Goal: Information Seeking & Learning: Check status

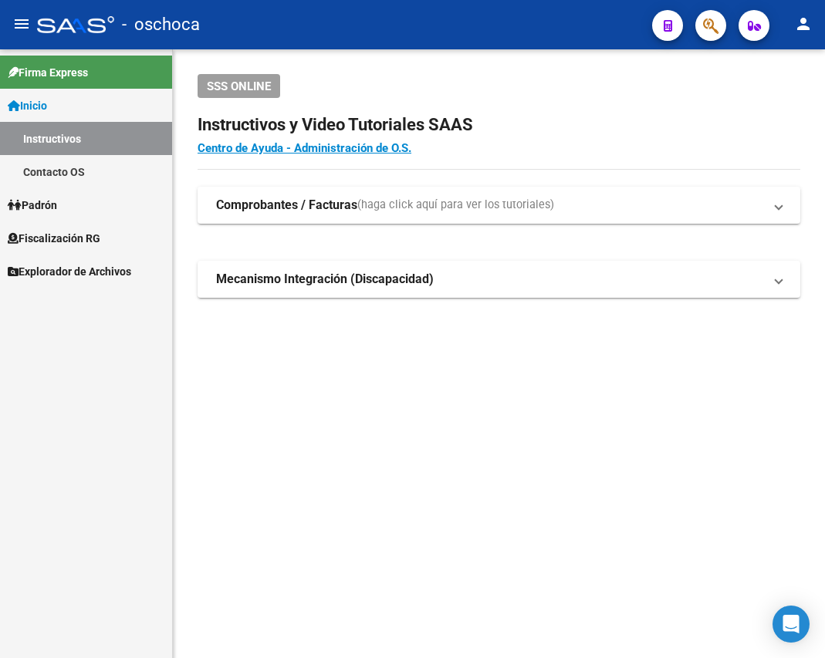
click at [28, 25] on mat-icon "menu" at bounding box center [21, 24] width 19 height 19
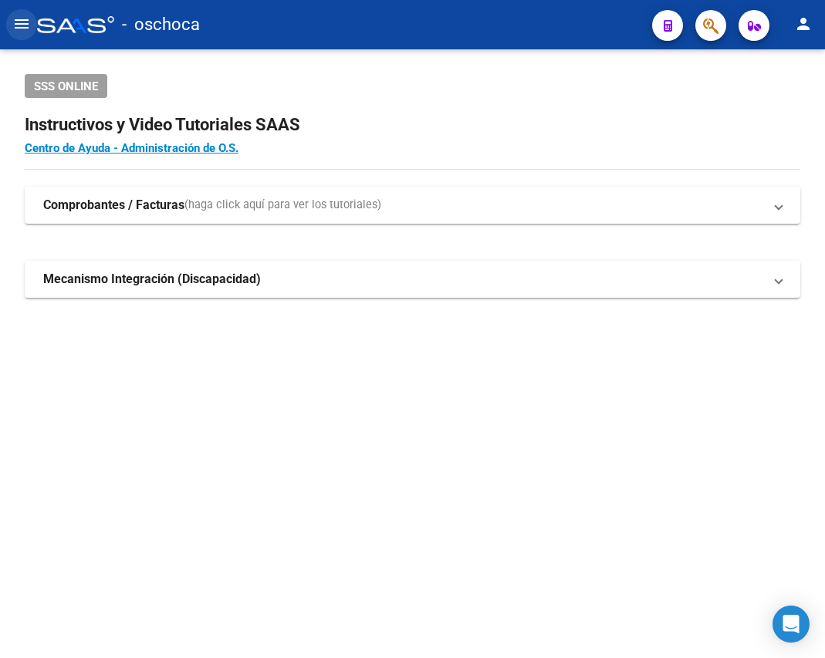
click at [32, 34] on button "menu" at bounding box center [21, 24] width 31 height 31
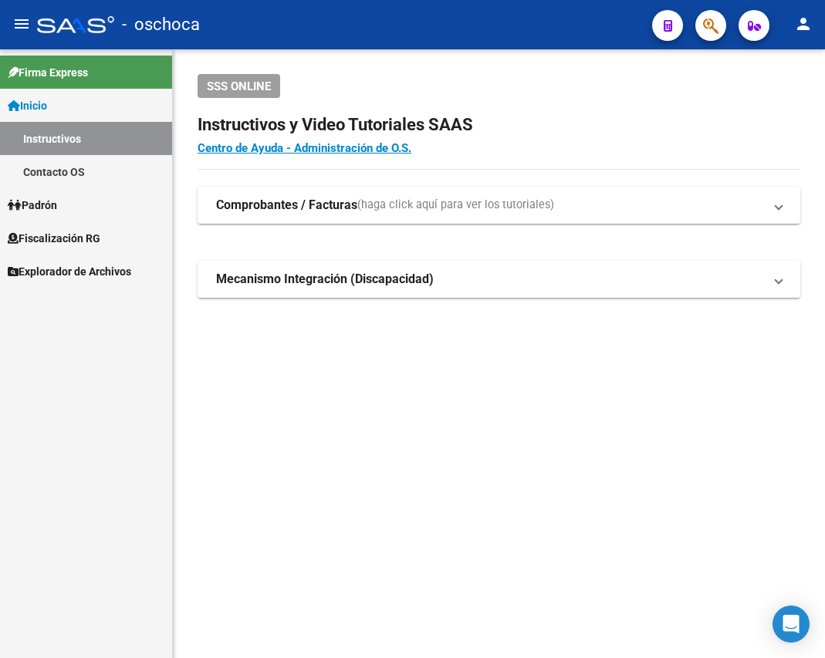
click at [69, 221] on link "Padrón" at bounding box center [86, 204] width 172 height 33
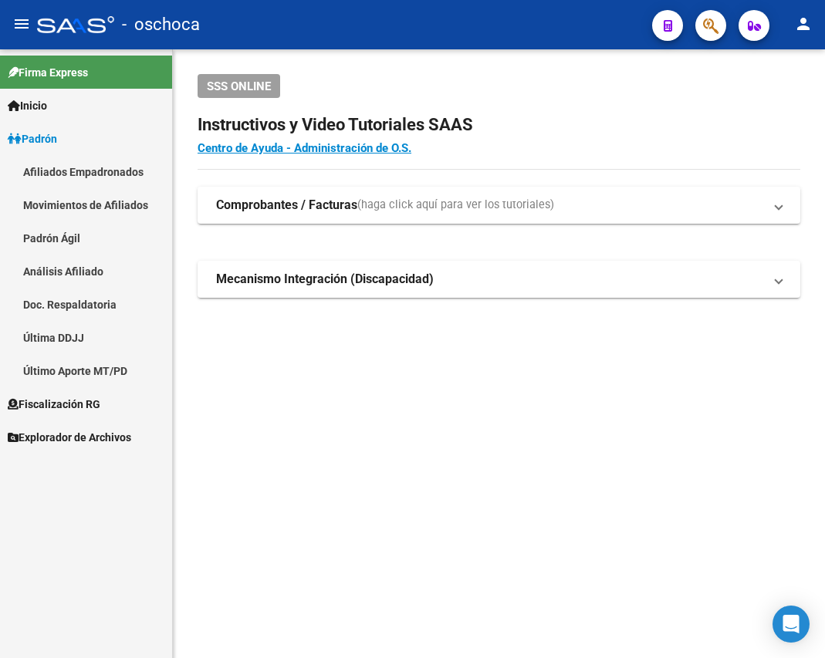
click at [66, 135] on link "Padrón" at bounding box center [86, 138] width 172 height 33
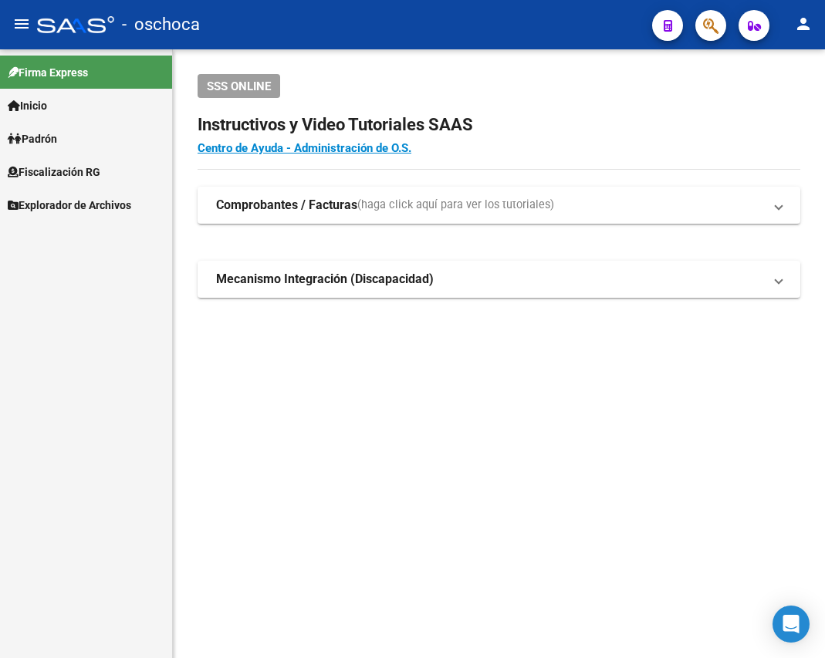
click at [90, 179] on span "Fiscalización RG" at bounding box center [54, 172] width 93 height 17
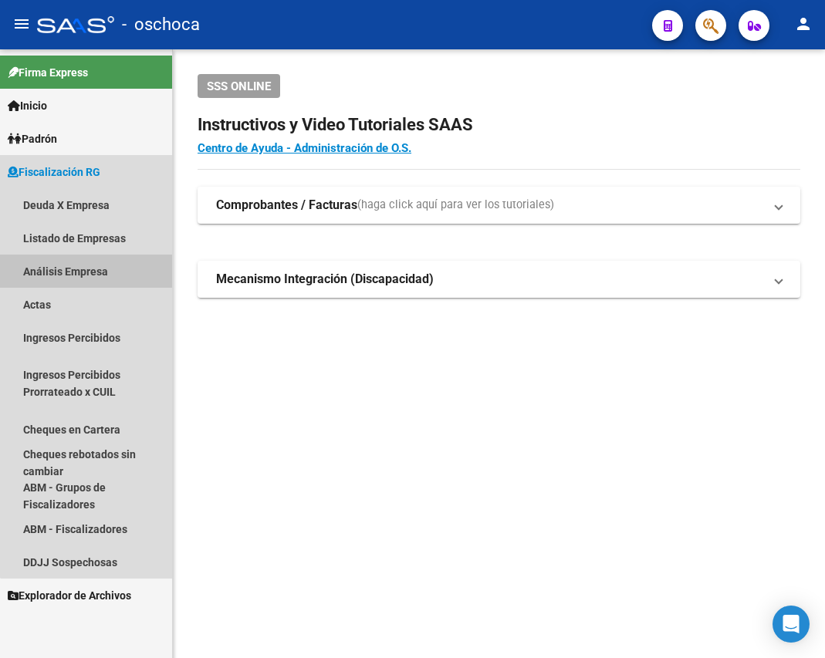
click at [102, 258] on link "Análisis Empresa" at bounding box center [86, 271] width 172 height 33
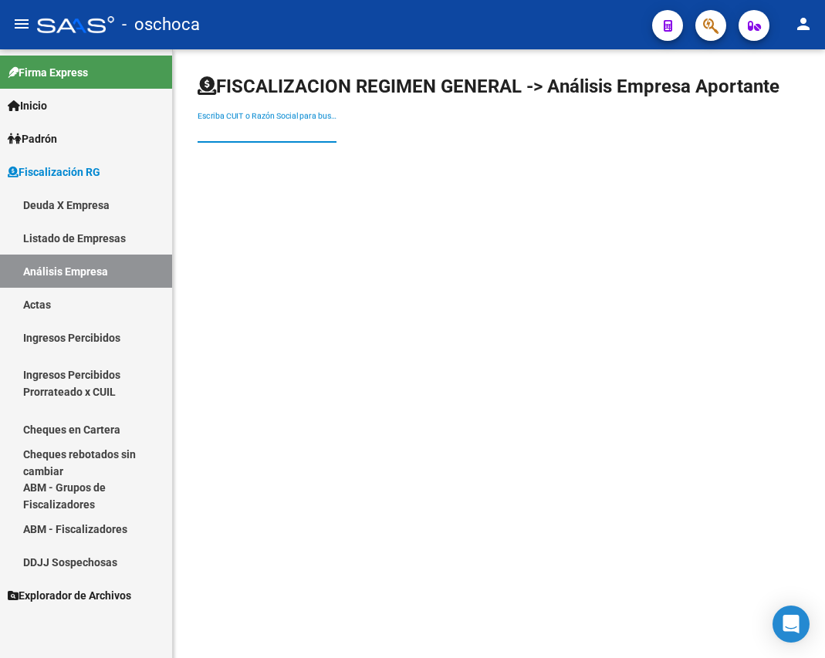
click at [222, 128] on input "Escriba CUIT o Razón Social para buscar" at bounding box center [267, 131] width 139 height 13
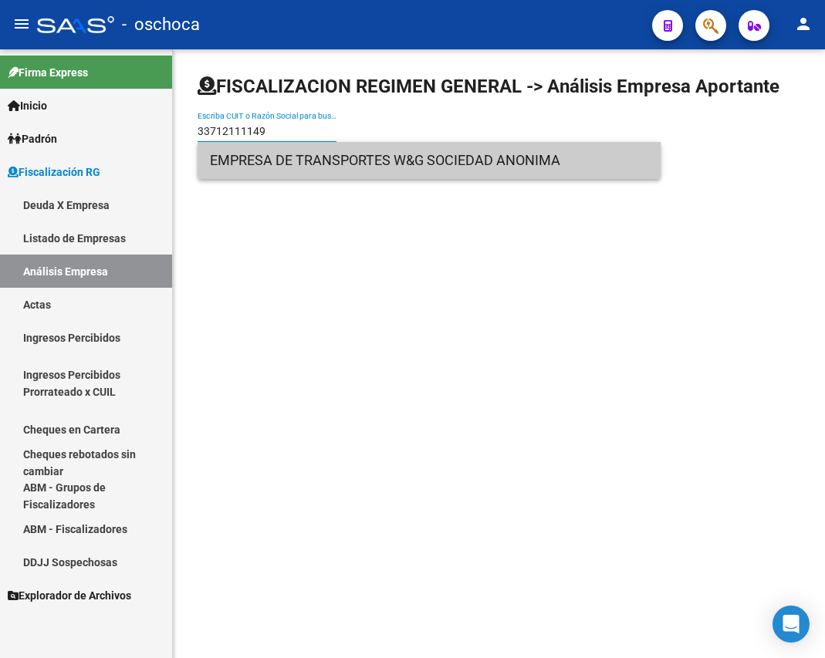
type input "33712111149"
click at [314, 157] on span "EMPRESA DE TRANSPORTES W&G SOCIEDAD ANONIMA" at bounding box center [429, 160] width 438 height 37
